Goal: Information Seeking & Learning: Learn about a topic

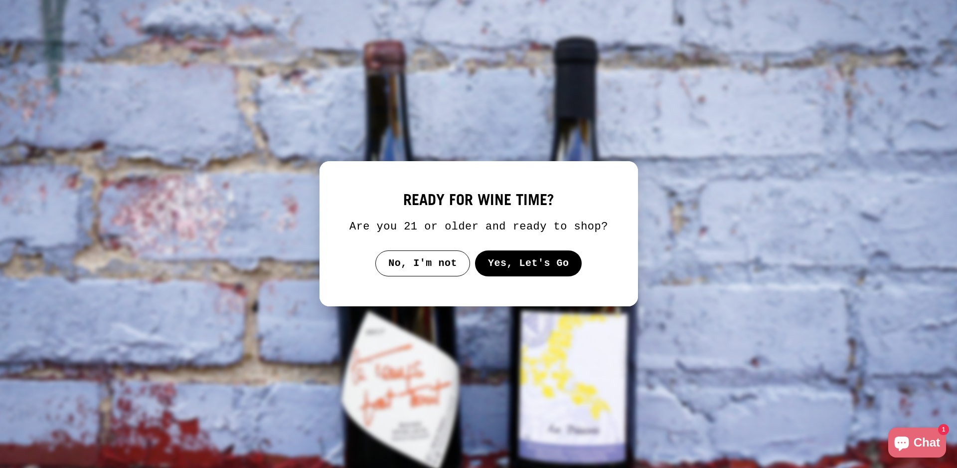
click at [513, 266] on button "Yes, Let's Go" at bounding box center [528, 263] width 107 height 26
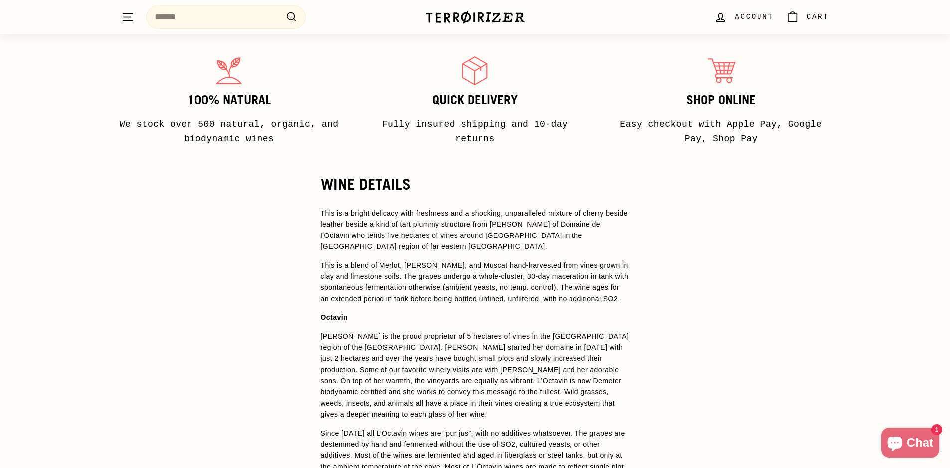
scroll to position [552, 0]
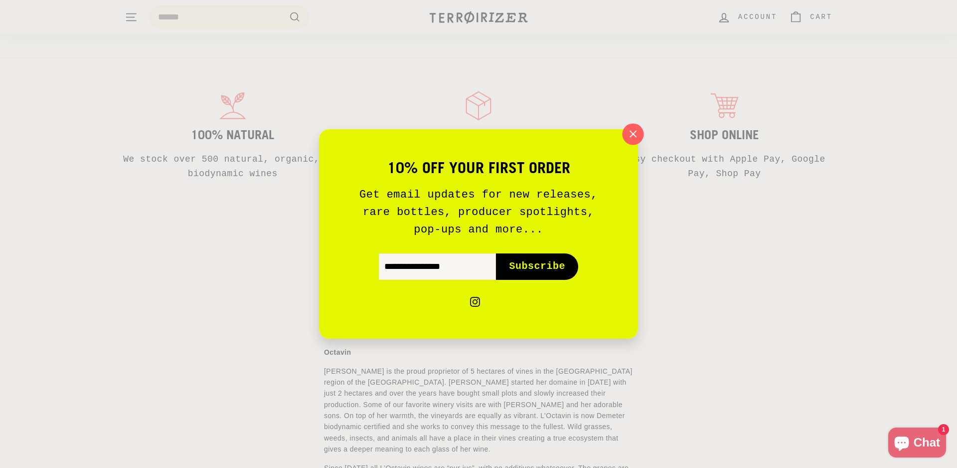
click at [632, 134] on icon "button" at bounding box center [633, 134] width 15 height 15
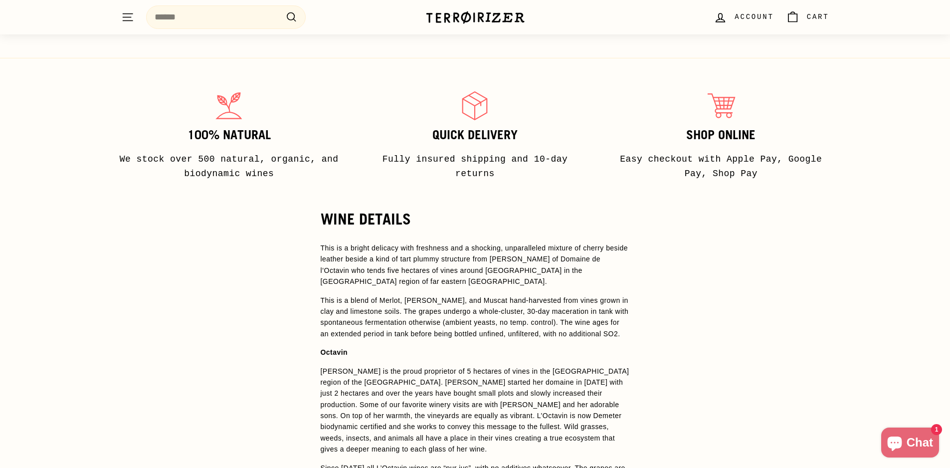
click at [563, 317] on p "This is a blend of Merlot, [PERSON_NAME], and Muscat hand-harvested from vines …" at bounding box center [475, 317] width 309 height 45
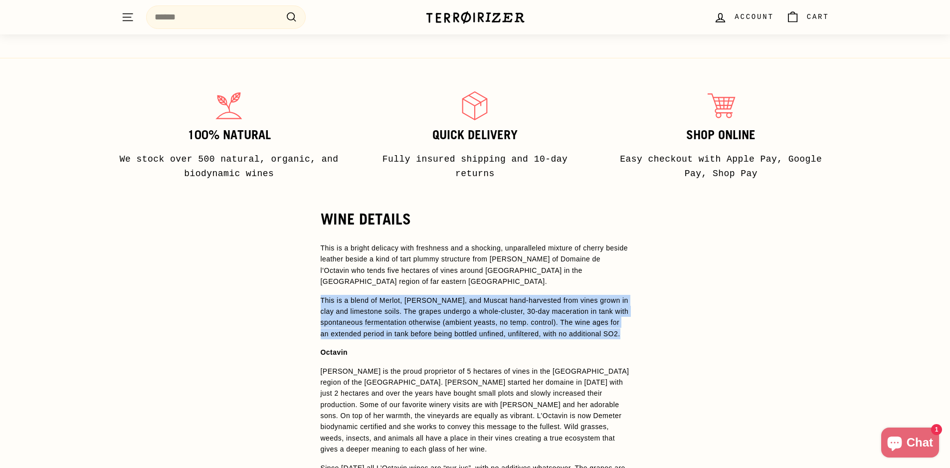
copy span "This is a blend of Merlot, [PERSON_NAME], and Muscat hand-harvested from vines …"
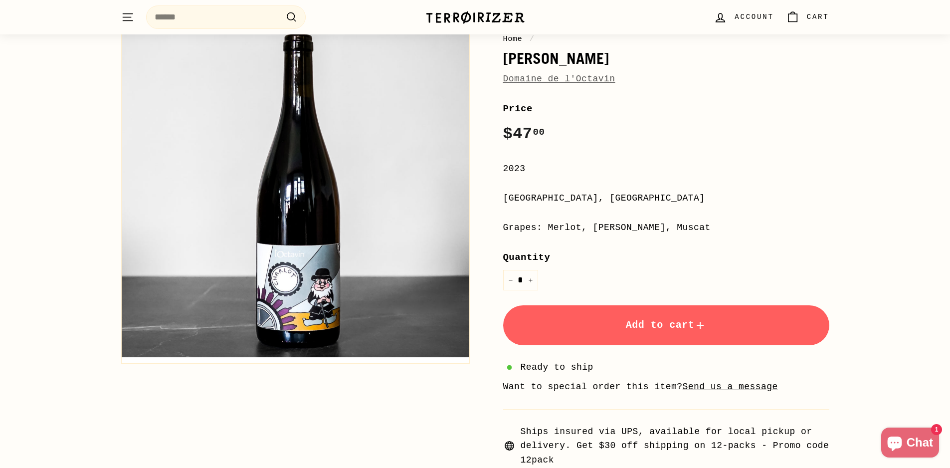
scroll to position [0, 0]
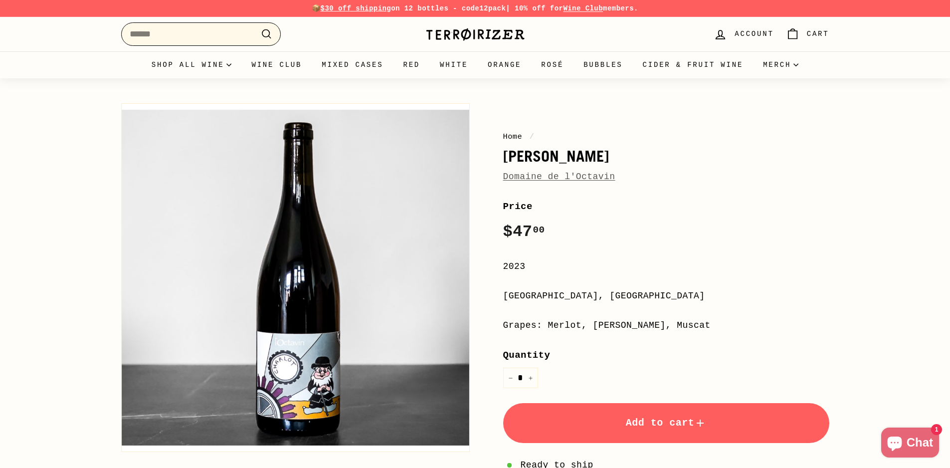
click at [222, 30] on input "Search" at bounding box center [201, 33] width 160 height 23
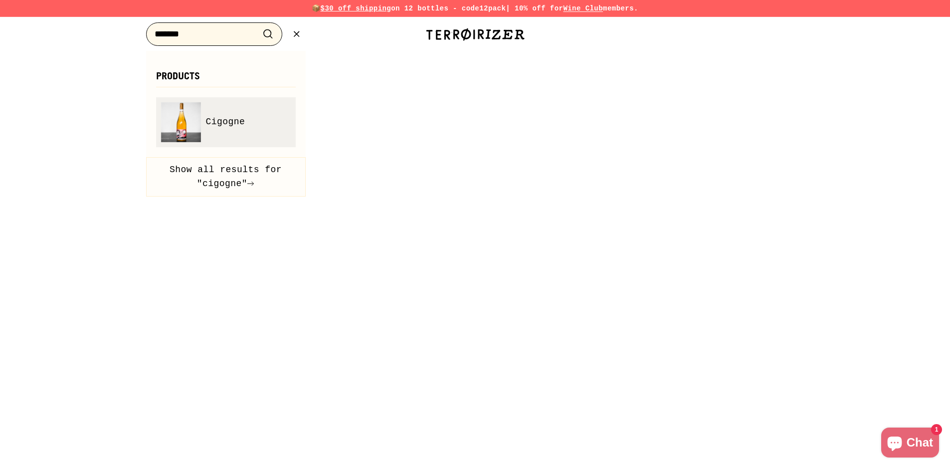
type input "*******"
click at [226, 119] on span "Cigogne" at bounding box center [225, 122] width 39 height 14
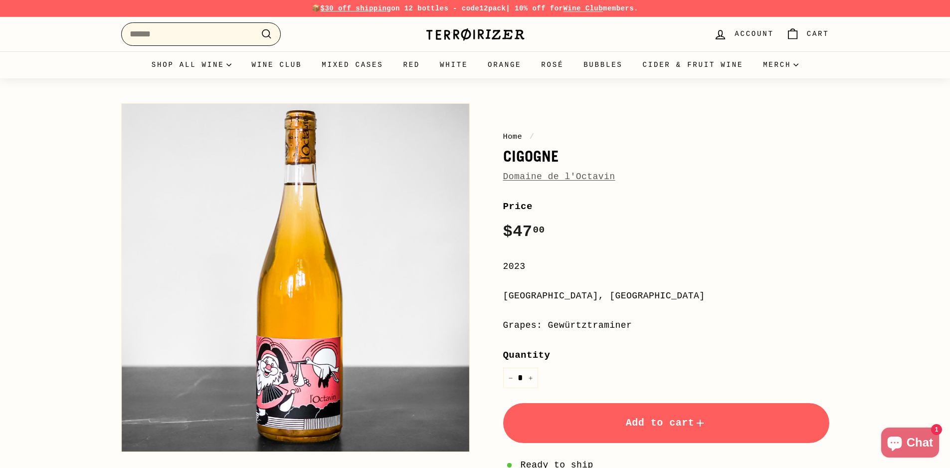
click at [211, 38] on input "Search" at bounding box center [201, 33] width 160 height 23
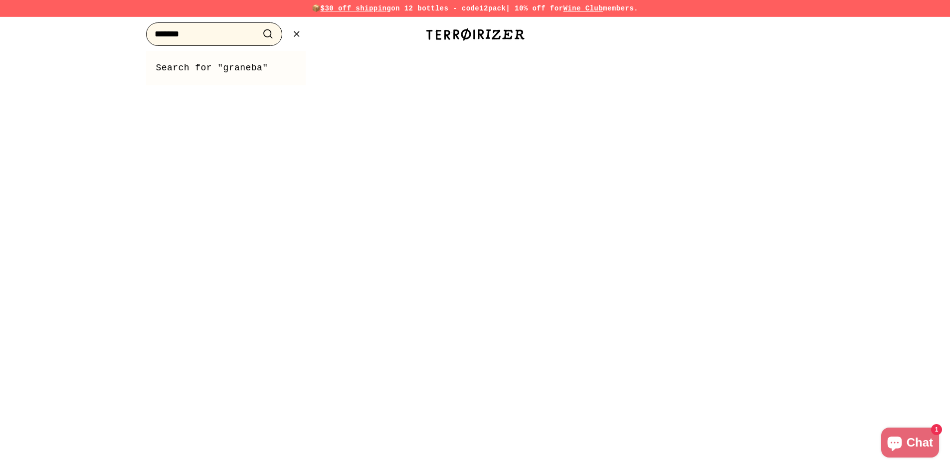
type input "*******"
